Goal: Information Seeking & Learning: Find contact information

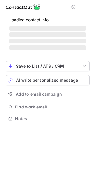
scroll to position [137, 93]
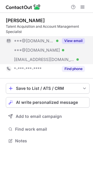
click at [76, 43] on button "View email" at bounding box center [73, 41] width 23 height 6
click at [72, 42] on button "View email" at bounding box center [73, 41] width 23 height 6
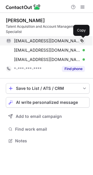
click at [82, 41] on span at bounding box center [82, 41] width 5 height 5
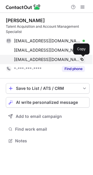
click at [81, 59] on span at bounding box center [82, 59] width 5 height 5
